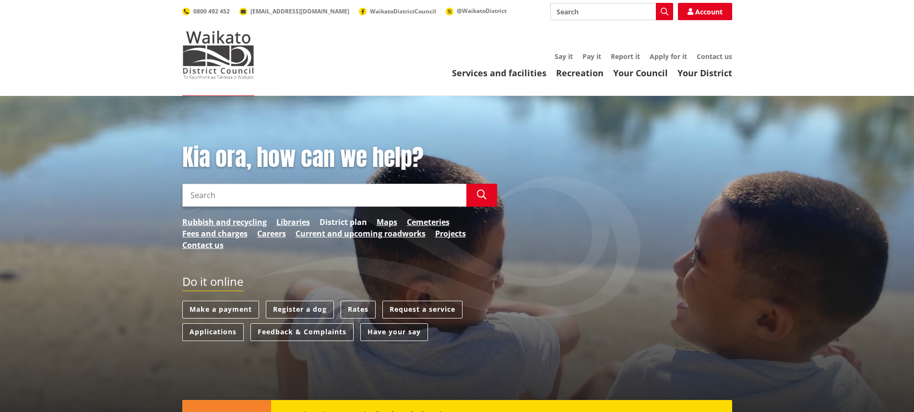
click at [358, 225] on link "District plan" at bounding box center [344, 222] width 48 height 12
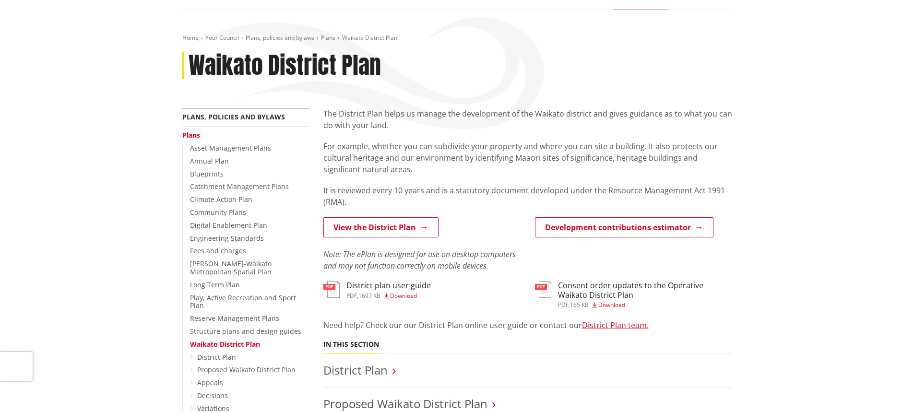
scroll to position [96, 0]
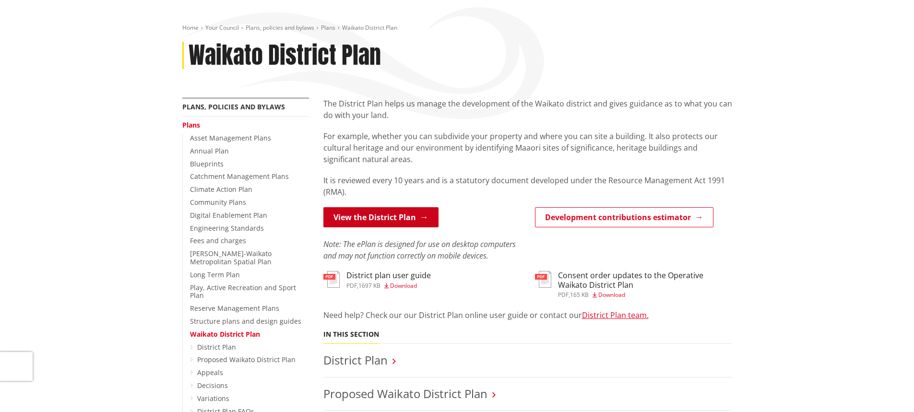
click at [392, 224] on link "View the District Plan" at bounding box center [380, 217] width 115 height 20
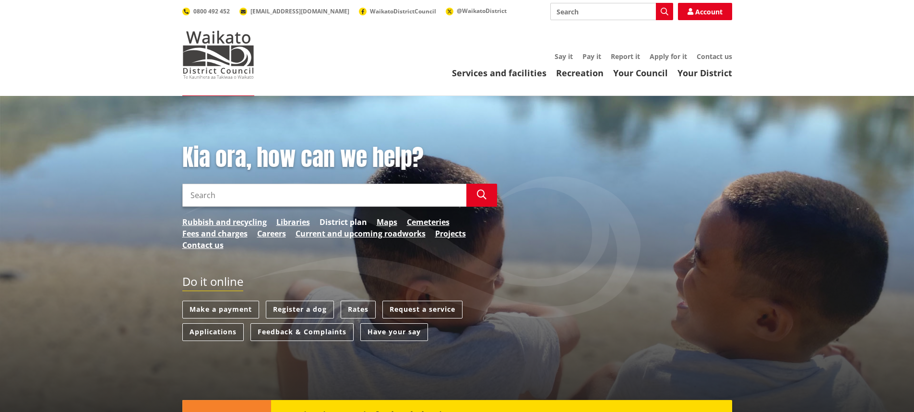
click at [338, 222] on link "District plan" at bounding box center [344, 222] width 48 height 12
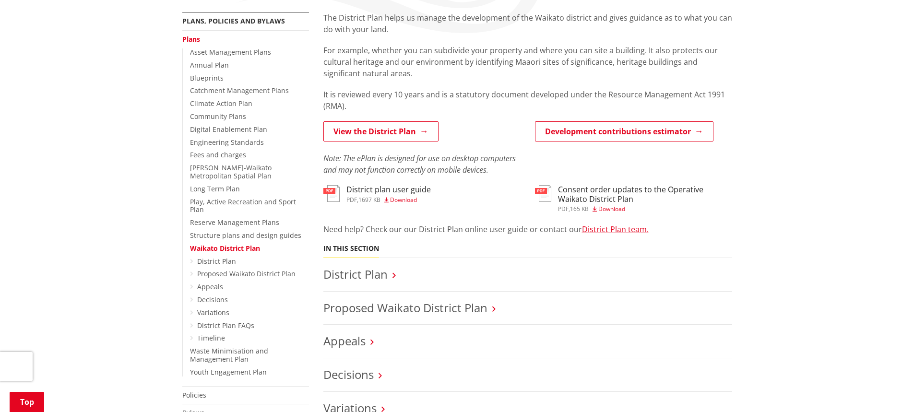
scroll to position [192, 0]
